Goal: Task Accomplishment & Management: Manage account settings

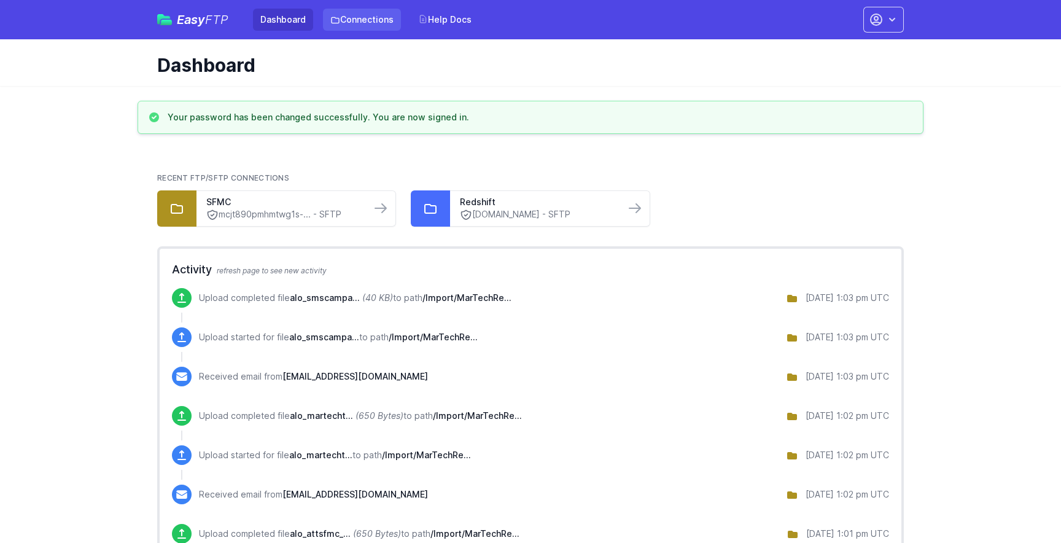
click at [367, 26] on link "Connections" at bounding box center [362, 20] width 78 height 22
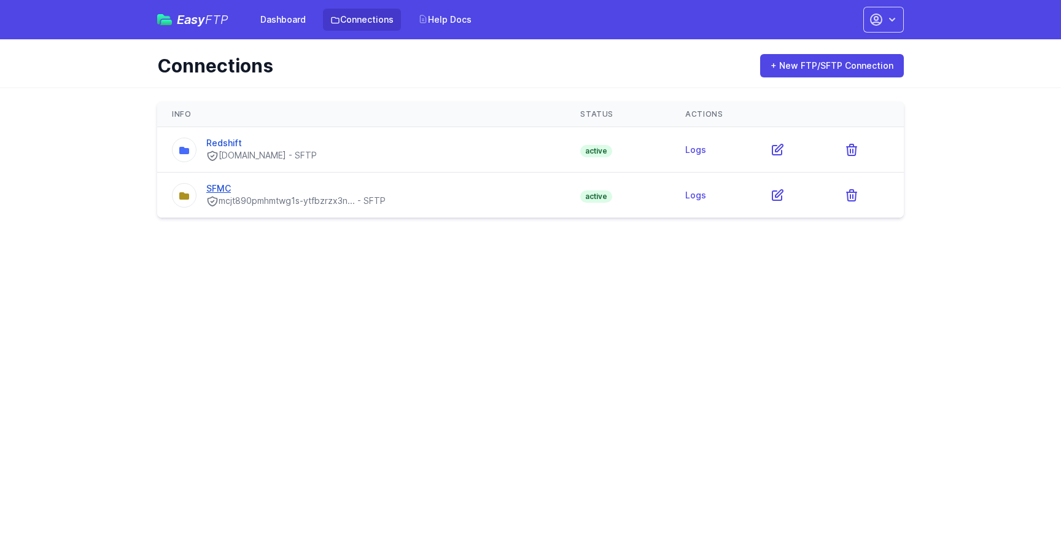
click at [222, 190] on link "SFMC" at bounding box center [218, 188] width 25 height 10
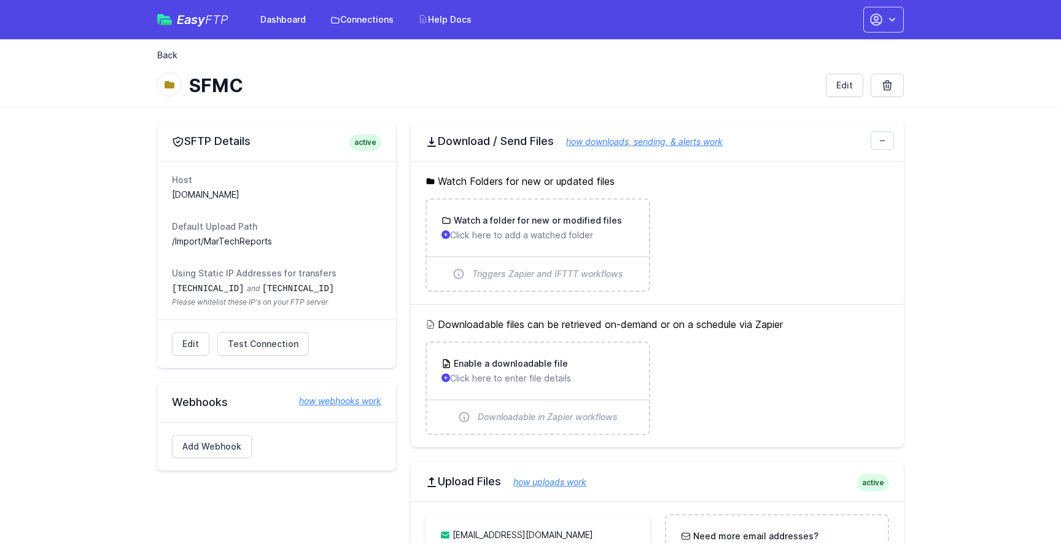
click at [177, 52] on link "Back" at bounding box center [167, 55] width 20 height 12
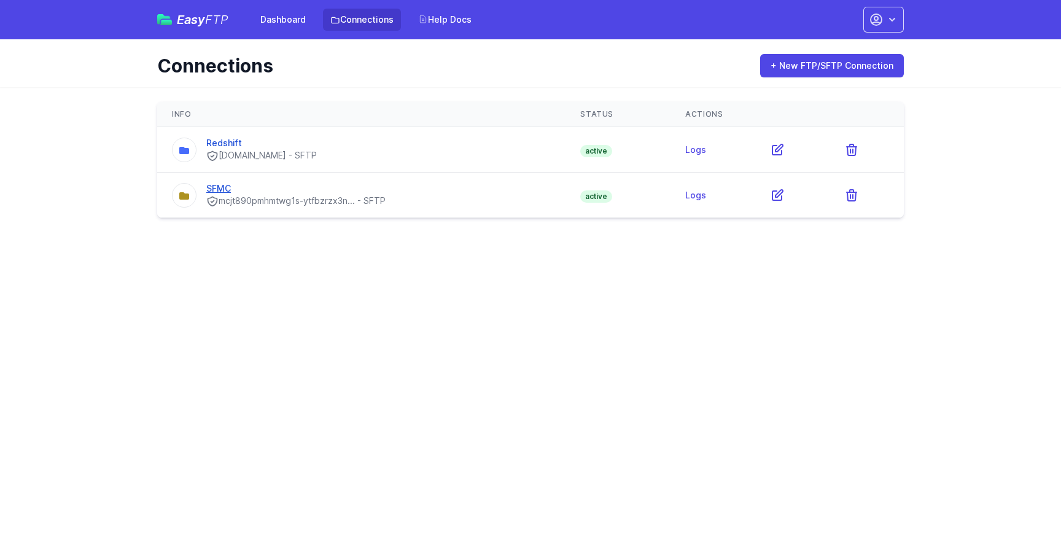
click at [221, 185] on link "SFMC" at bounding box center [218, 188] width 25 height 10
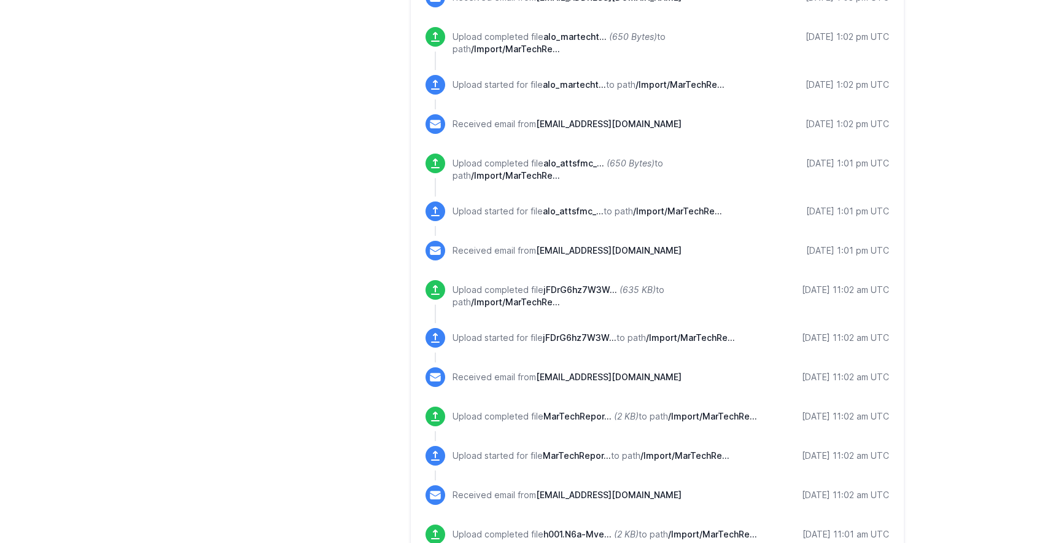
scroll to position [748, 0]
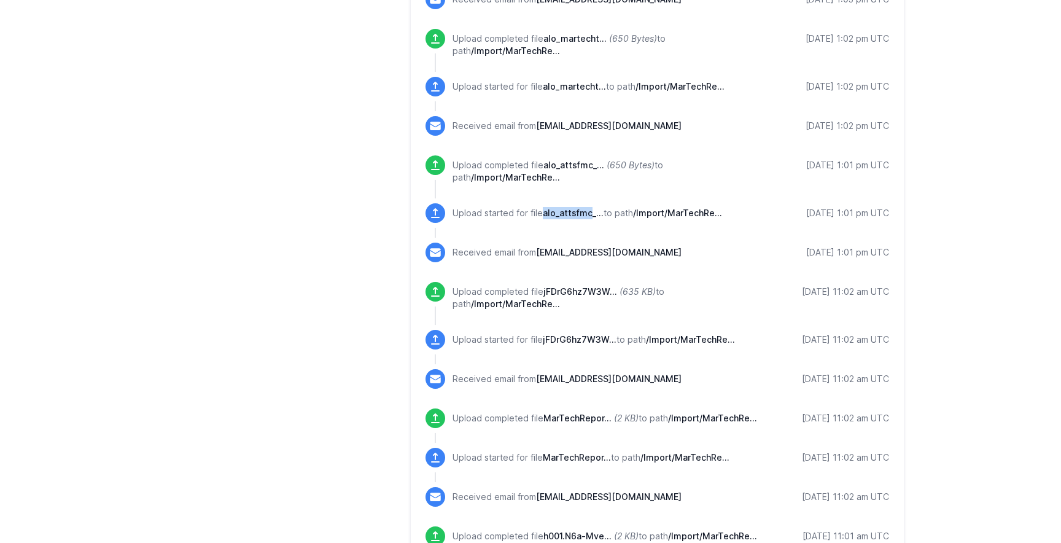
drag, startPoint x: 545, startPoint y: 215, endPoint x: 591, endPoint y: 216, distance: 46.1
click at [591, 216] on span "alo_attsfmc_..." at bounding box center [573, 213] width 61 height 10
copy span "alo_attsfmc"
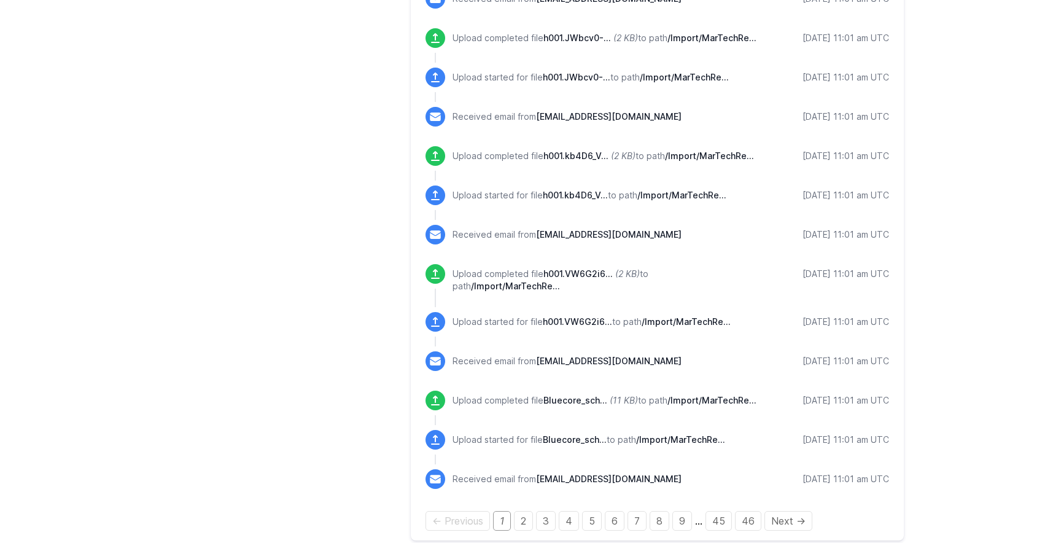
scroll to position [1402, 0]
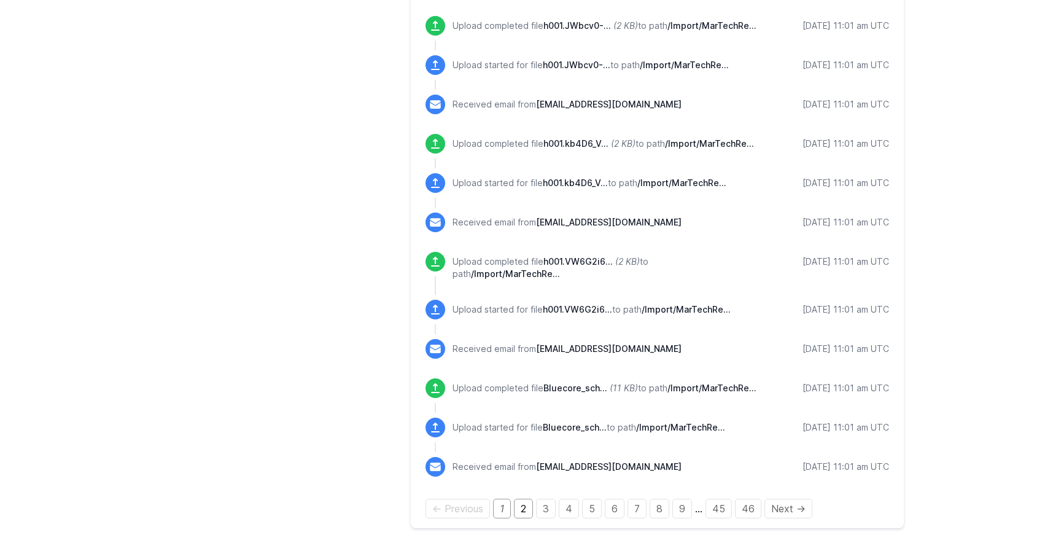
click at [521, 501] on link "2" at bounding box center [523, 509] width 19 height 20
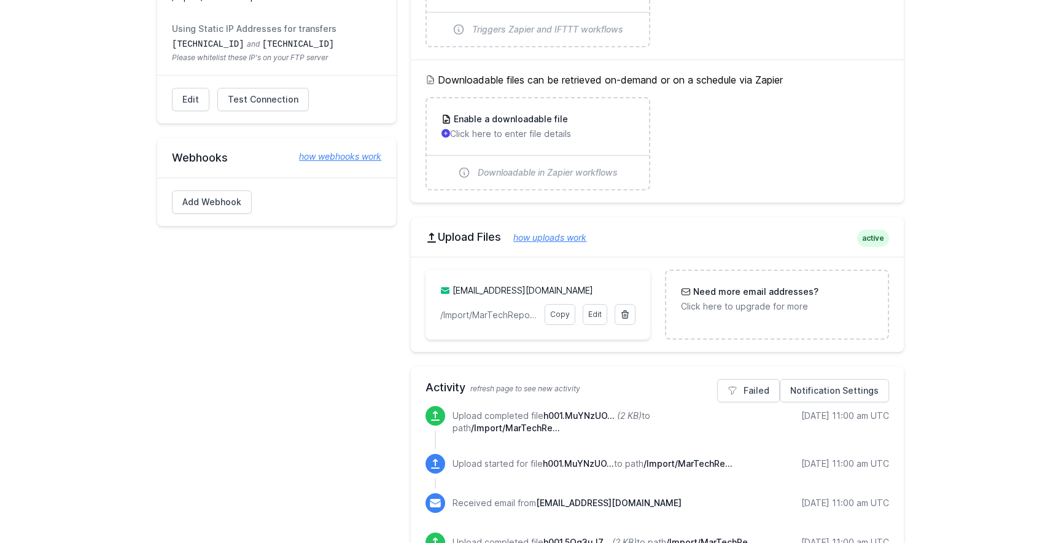
scroll to position [244, 0]
click at [578, 238] on link "how uploads work" at bounding box center [543, 238] width 85 height 10
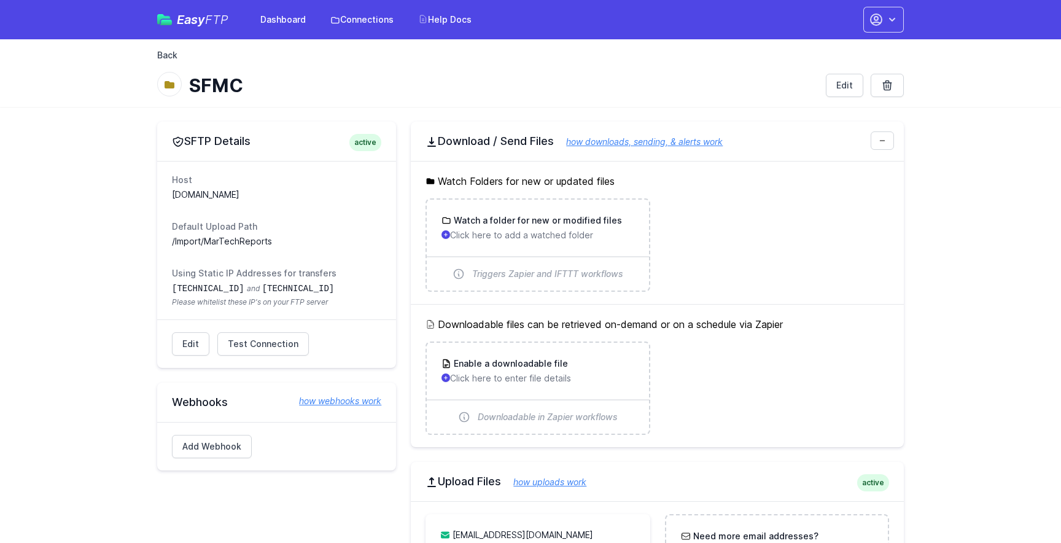
click at [165, 54] on link "Back" at bounding box center [167, 55] width 20 height 12
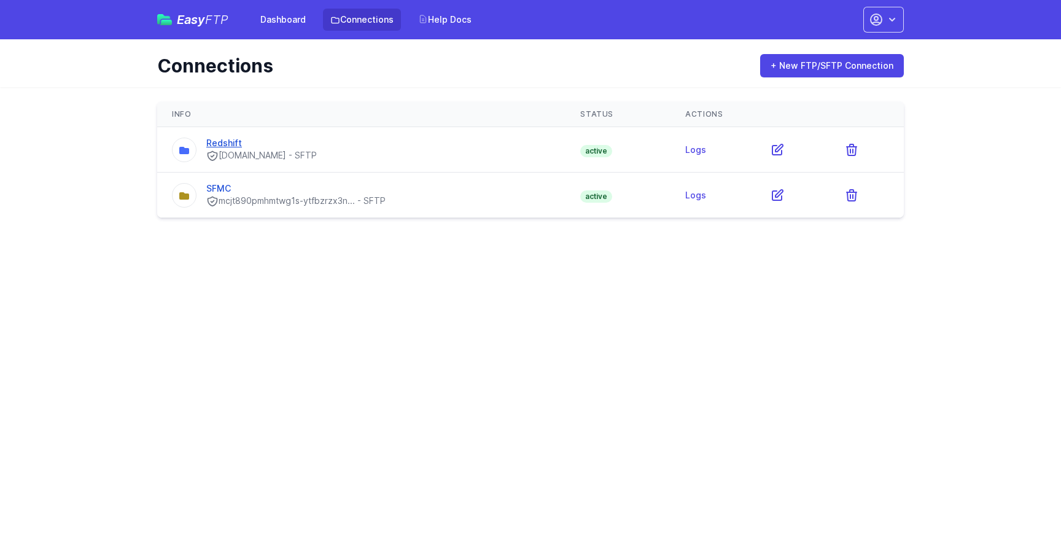
click at [228, 145] on link "Redshift" at bounding box center [224, 143] width 36 height 10
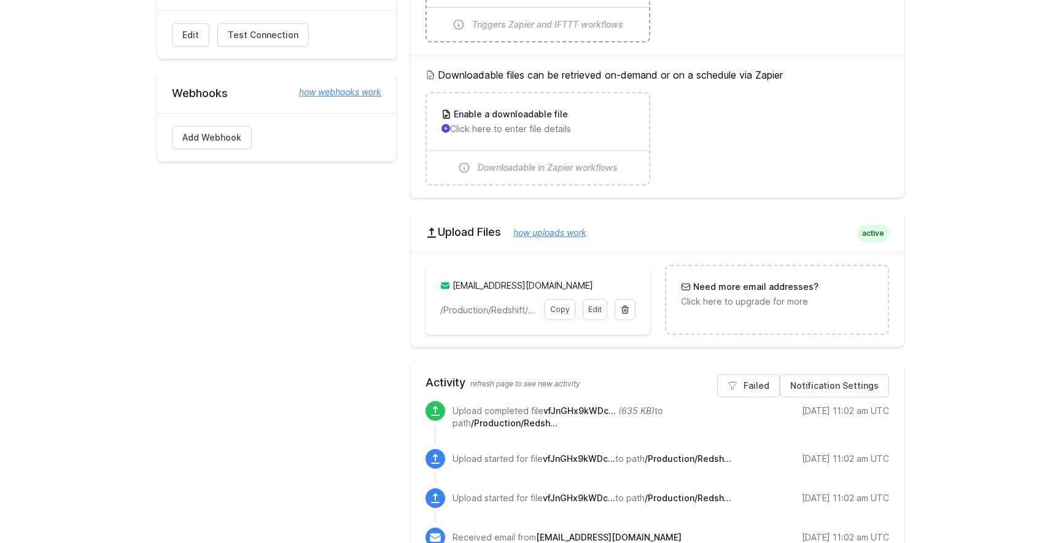
scroll to position [253, 0]
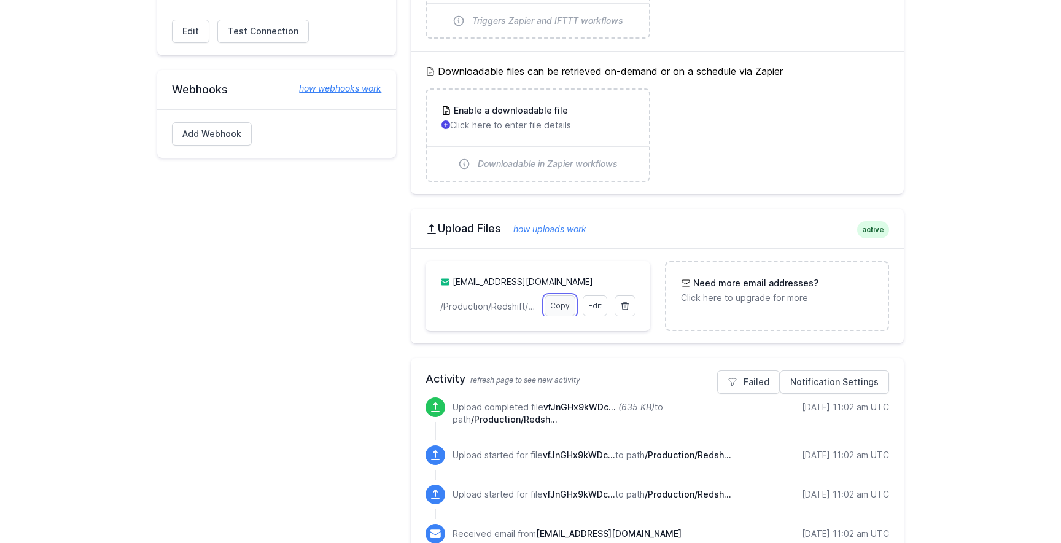
click at [557, 306] on link "Copy" at bounding box center [560, 305] width 31 height 21
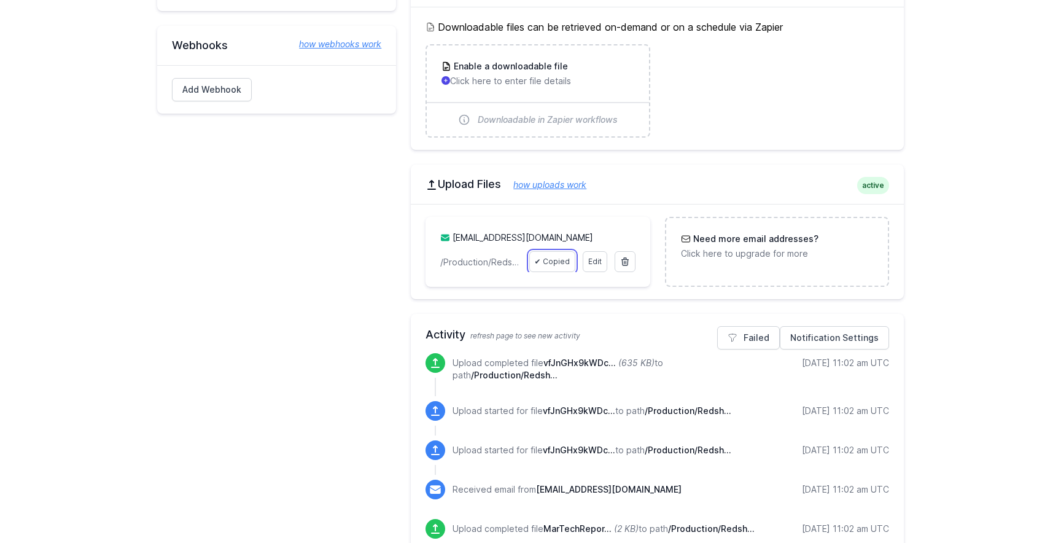
scroll to position [297, 0]
click at [551, 257] on link "✔ Copied" at bounding box center [552, 262] width 46 height 21
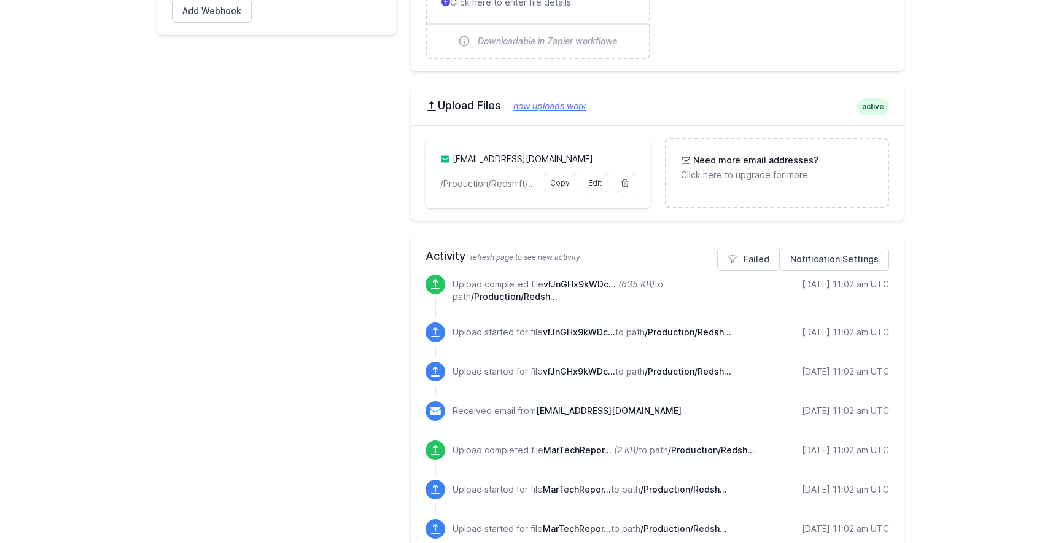
scroll to position [375, 0]
click at [484, 159] on link "[EMAIL_ADDRESS][DOMAIN_NAME]" at bounding box center [523, 159] width 141 height 10
click at [484, 159] on link "aloredshift.69jzqk@upload.easyftp.io" at bounding box center [523, 159] width 141 height 10
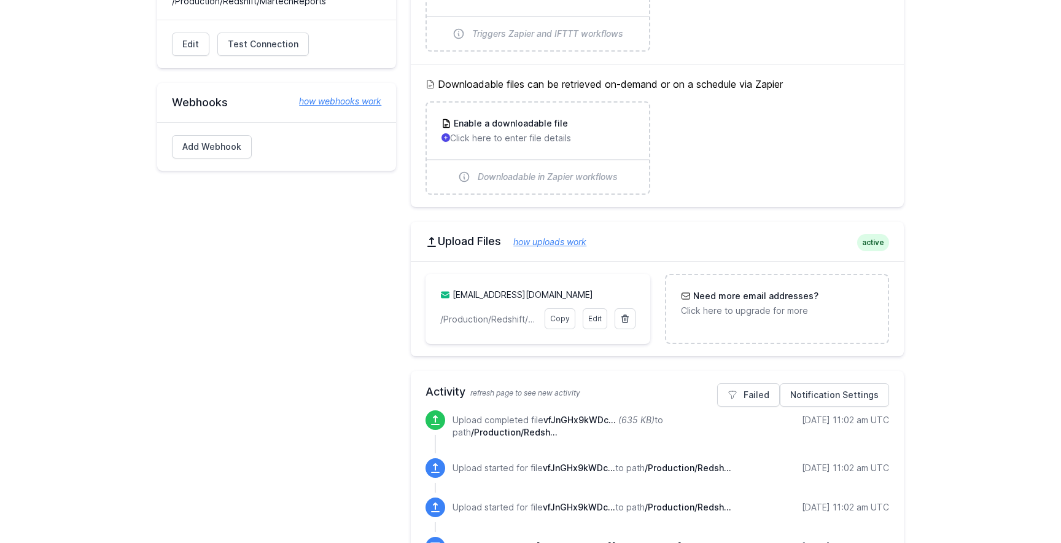
scroll to position [259, 0]
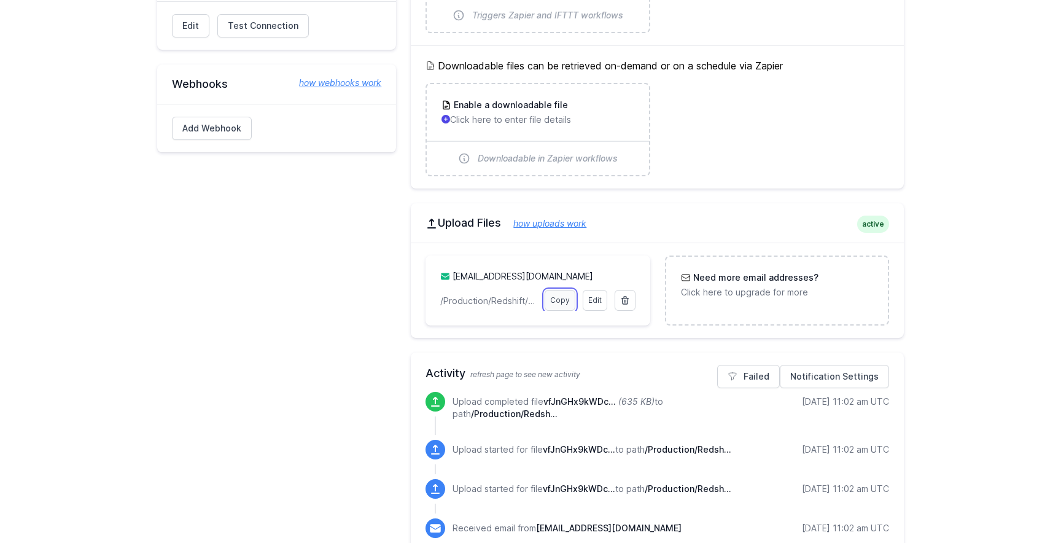
click at [561, 302] on link "Copy" at bounding box center [560, 300] width 31 height 21
click at [547, 275] on link "aloredshift.69jzqk@upload.easyftp.io" at bounding box center [523, 276] width 141 height 10
click at [590, 303] on link "Edit" at bounding box center [595, 300] width 25 height 21
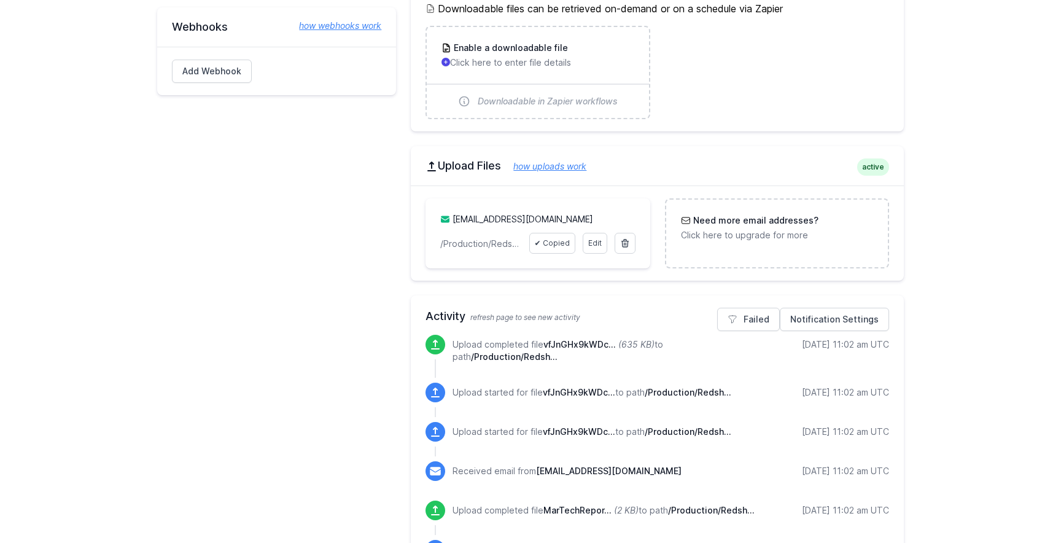
scroll to position [325, 0]
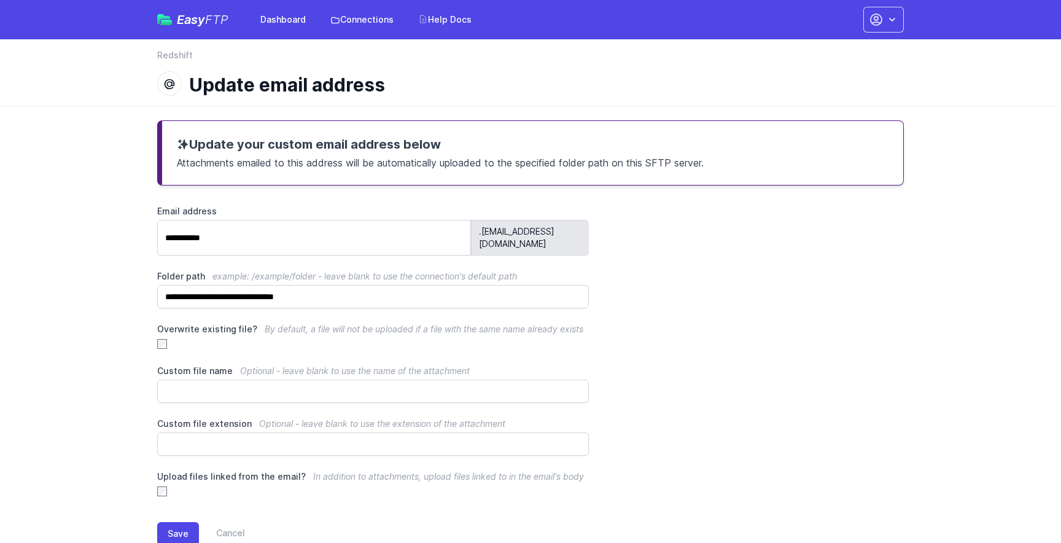
scroll to position [25, 0]
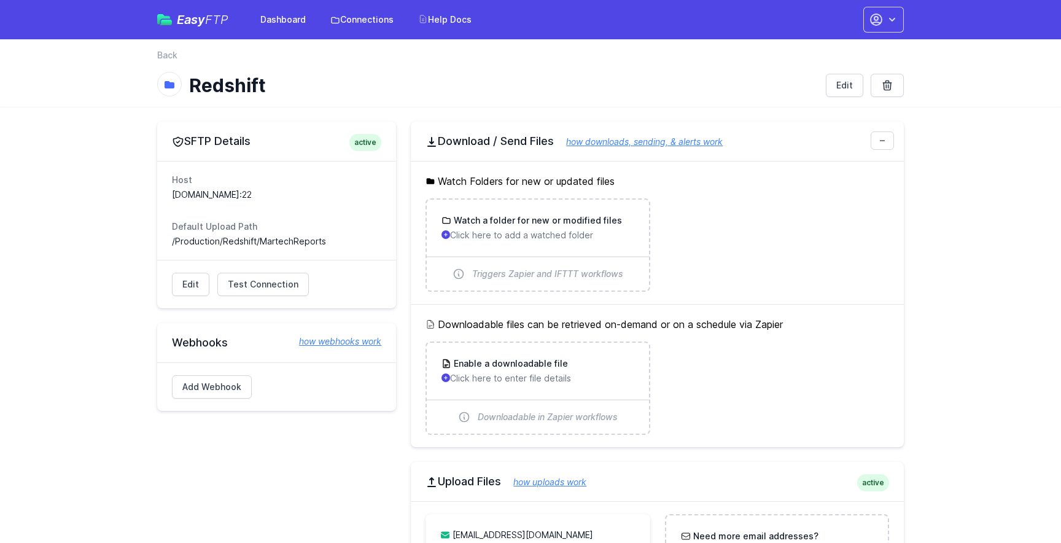
scroll to position [4, 0]
